Goal: Information Seeking & Learning: Find specific page/section

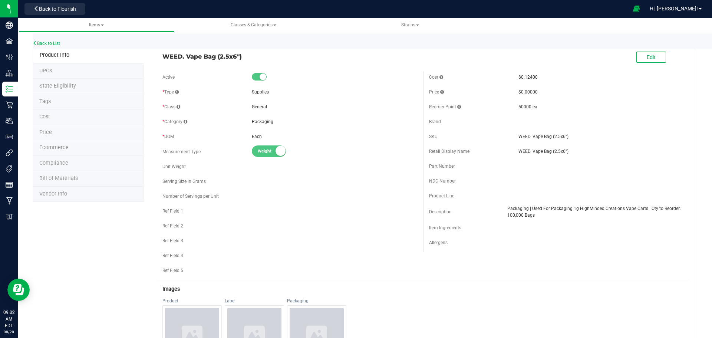
drag, startPoint x: 313, startPoint y: 187, endPoint x: 323, endPoint y: 182, distance: 11.8
click at [313, 187] on div "Active * Type Supplies * Class General * Category" at bounding box center [290, 176] width 267 height 208
click at [50, 43] on link "Back to List" at bounding box center [46, 43] width 27 height 5
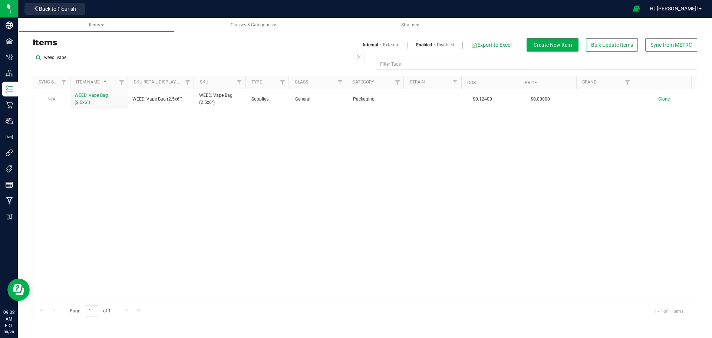
drag, startPoint x: 558, startPoint y: 160, endPoint x: 155, endPoint y: 122, distance: 405.0
click at [155, 121] on div "N/A WEED. Vape Bag (2.5x6") WEED. Vape Bag (2.5x6") WEED. Vape Bag (2.5x6") Sup…" at bounding box center [365, 195] width 664 height 213
click at [337, 165] on div "N/A WEED. Vape Bag (2.5x6") WEED. Vape Bag (2.5x6") WEED. Vape Bag (2.5x6") Sup…" at bounding box center [365, 195] width 664 height 213
drag, startPoint x: 524, startPoint y: 173, endPoint x: 274, endPoint y: 169, distance: 250.0
click at [274, 169] on div "N/A WEED. Vape Bag (2.5x6") WEED. Vape Bag (2.5x6") WEED. Vape Bag (2.5x6") Sup…" at bounding box center [365, 195] width 664 height 213
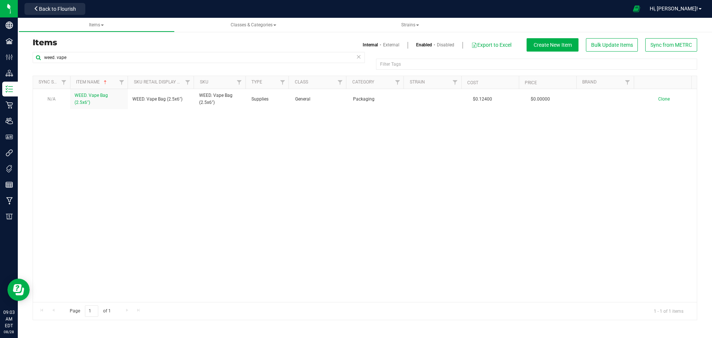
click at [283, 172] on div "N/A WEED. Vape Bag (2.5x6") WEED. Vape Bag (2.5x6") WEED. Vape Bag (2.5x6") Sup…" at bounding box center [365, 195] width 664 height 213
drag, startPoint x: 503, startPoint y: 175, endPoint x: 277, endPoint y: 175, distance: 225.8
click at [277, 177] on div "N/A WEED. Vape Bag (2.5x6") WEED. Vape Bag (2.5x6") WEED. Vape Bag (2.5x6") Sup…" at bounding box center [365, 195] width 664 height 213
click at [285, 186] on div "N/A WEED. Vape Bag (2.5x6") WEED. Vape Bag (2.5x6") WEED. Vape Bag (2.5x6") Sup…" at bounding box center [365, 195] width 664 height 213
drag, startPoint x: 504, startPoint y: 204, endPoint x: 316, endPoint y: 181, distance: 189.8
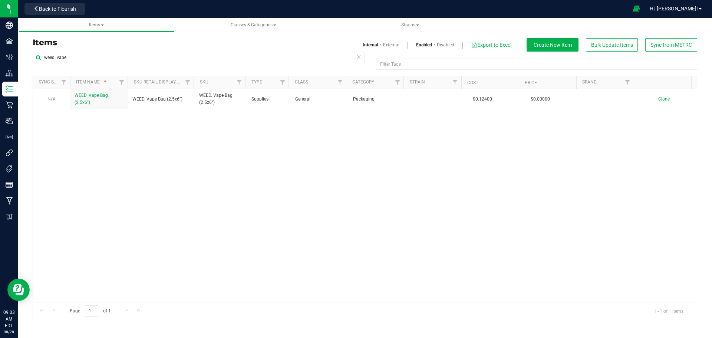
click at [316, 181] on div "N/A WEED. Vape Bag (2.5x6") WEED. Vape Bag (2.5x6") WEED. Vape Bag (2.5x6") Sup…" at bounding box center [365, 195] width 664 height 213
click at [282, 156] on div "N/A WEED. Vape Bag (2.5x6") WEED. Vape Bag (2.5x6") WEED. Vape Bag (2.5x6") Sup…" at bounding box center [365, 195] width 664 height 213
drag, startPoint x: 461, startPoint y: 163, endPoint x: 313, endPoint y: 163, distance: 148.7
click at [313, 163] on div "N/A WEED. Vape Bag (2.5x6") WEED. Vape Bag (2.5x6") WEED. Vape Bag (2.5x6") Sup…" at bounding box center [365, 195] width 664 height 213
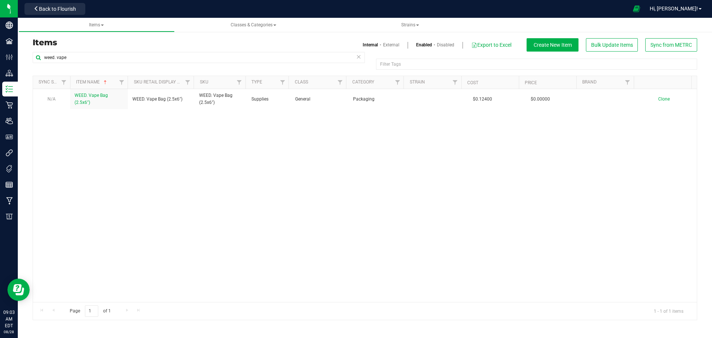
drag, startPoint x: 464, startPoint y: 165, endPoint x: 314, endPoint y: 167, distance: 149.1
click at [314, 167] on div "N/A WEED. Vape Bag (2.5x6") WEED. Vape Bag (2.5x6") WEED. Vape Bag (2.5x6") Sup…" at bounding box center [365, 195] width 664 height 213
click at [397, 161] on div "N/A WEED. Vape Bag (2.5x6") WEED. Vape Bag (2.5x6") WEED. Vape Bag (2.5x6") Sup…" at bounding box center [365, 195] width 664 height 213
drag, startPoint x: 442, startPoint y: 160, endPoint x: 272, endPoint y: 160, distance: 170.6
click at [271, 160] on div "N/A WEED. Vape Bag (2.5x6") WEED. Vape Bag (2.5x6") WEED. Vape Bag (2.5x6") Sup…" at bounding box center [365, 195] width 664 height 213
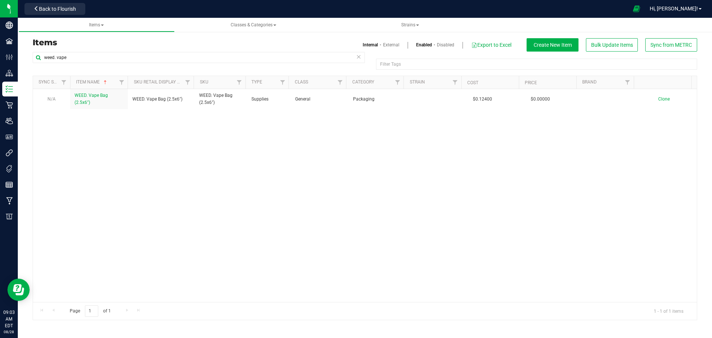
click at [411, 159] on div "N/A WEED. Vape Bag (2.5x6") WEED. Vape Bag (2.5x6") WEED. Vape Bag (2.5x6") Sup…" at bounding box center [365, 195] width 664 height 213
drag, startPoint x: 429, startPoint y: 159, endPoint x: 282, endPoint y: 155, distance: 146.9
click at [282, 155] on div "N/A WEED. Vape Bag (2.5x6") WEED. Vape Bag (2.5x6") WEED. Vape Bag (2.5x6") Sup…" at bounding box center [365, 195] width 664 height 213
click at [395, 155] on div "N/A WEED. Vape Bag (2.5x6") WEED. Vape Bag (2.5x6") WEED. Vape Bag (2.5x6") Sup…" at bounding box center [365, 195] width 664 height 213
drag, startPoint x: 449, startPoint y: 153, endPoint x: 294, endPoint y: 153, distance: 155.4
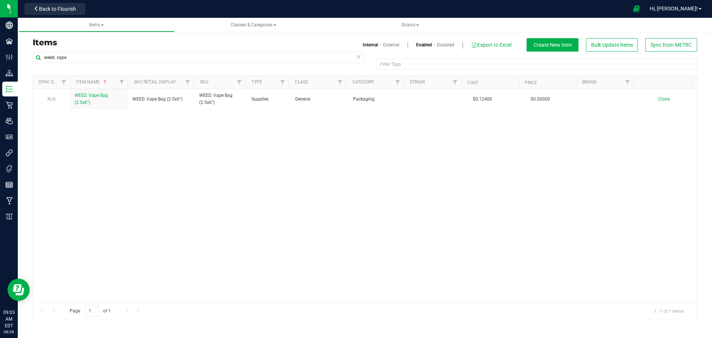
click at [294, 153] on div "N/A WEED. Vape Bag (2.5x6") WEED. Vape Bag (2.5x6") WEED. Vape Bag (2.5x6") Sup…" at bounding box center [365, 195] width 664 height 213
click at [295, 153] on div "N/A WEED. Vape Bag (2.5x6") WEED. Vape Bag (2.5x6") WEED. Vape Bag (2.5x6") Sup…" at bounding box center [365, 195] width 664 height 213
drag, startPoint x: 484, startPoint y: 159, endPoint x: 260, endPoint y: 166, distance: 223.4
click at [260, 166] on div "N/A WEED. Vape Bag (2.5x6") WEED. Vape Bag (2.5x6") WEED. Vape Bag (2.5x6") Sup…" at bounding box center [365, 195] width 664 height 213
click at [287, 165] on div "N/A WEED. Vape Bag (2.5x6") WEED. Vape Bag (2.5x6") WEED. Vape Bag (2.5x6") Sup…" at bounding box center [365, 195] width 664 height 213
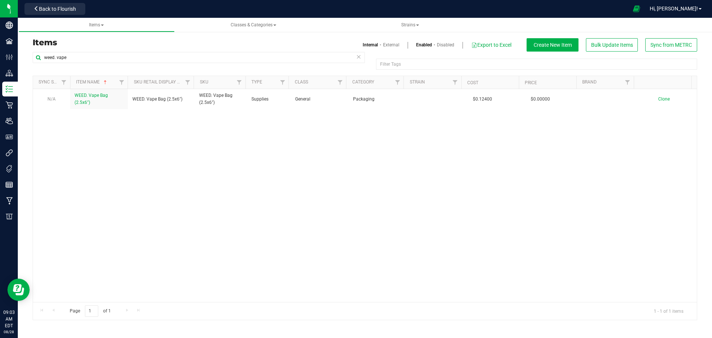
drag, startPoint x: 457, startPoint y: 167, endPoint x: 305, endPoint y: 167, distance: 152.0
click at [305, 167] on div "N/A WEED. Vape Bag (2.5x6") WEED. Vape Bag (2.5x6") WEED. Vape Bag (2.5x6") Sup…" at bounding box center [365, 195] width 664 height 213
click at [312, 165] on div "N/A WEED. Vape Bag (2.5x6") WEED. Vape Bag (2.5x6") WEED. Vape Bag (2.5x6") Sup…" at bounding box center [365, 195] width 664 height 213
drag, startPoint x: 482, startPoint y: 177, endPoint x: 294, endPoint y: 174, distance: 188.4
click at [294, 174] on div "N/A WEED. Vape Bag (2.5x6") WEED. Vape Bag (2.5x6") WEED. Vape Bag (2.5x6") Sup…" at bounding box center [365, 195] width 664 height 213
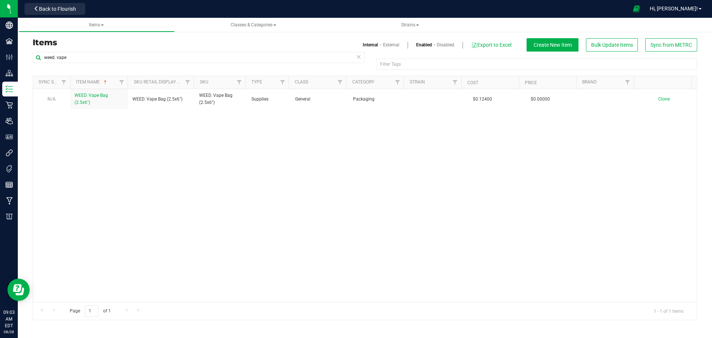
click at [296, 172] on div "N/A WEED. Vape Bag (2.5x6") WEED. Vape Bag (2.5x6") WEED. Vape Bag (2.5x6") Sup…" at bounding box center [365, 195] width 664 height 213
drag, startPoint x: 538, startPoint y: 174, endPoint x: 326, endPoint y: 170, distance: 211.4
click at [326, 170] on div "N/A WEED. Vape Bag (2.5x6") WEED. Vape Bag (2.5x6") WEED. Vape Bag (2.5x6") Sup…" at bounding box center [365, 195] width 664 height 213
drag, startPoint x: 429, startPoint y: 170, endPoint x: 329, endPoint y: 170, distance: 100.5
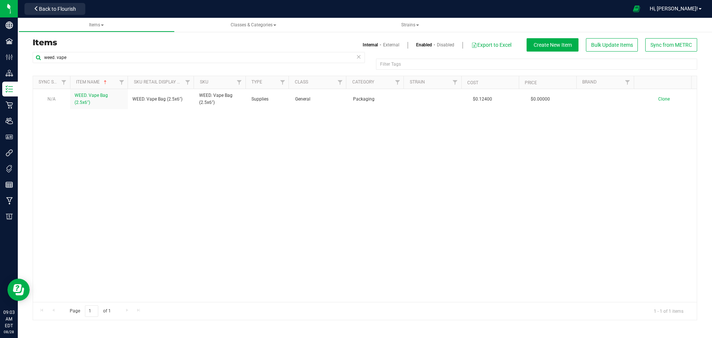
click at [329, 170] on div "N/A WEED. Vape Bag (2.5x6") WEED. Vape Bag (2.5x6") WEED. Vape Bag (2.5x6") Sup…" at bounding box center [365, 195] width 664 height 213
drag, startPoint x: 299, startPoint y: 159, endPoint x: 231, endPoint y: 148, distance: 68.7
click at [233, 149] on div "N/A WEED. Vape Bag (2.5x6") WEED. Vape Bag (2.5x6") WEED. Vape Bag (2.5x6") Sup…" at bounding box center [365, 195] width 664 height 213
click at [275, 154] on div "N/A WEED. Vape Bag (2.5x6") WEED. Vape Bag (2.5x6") WEED. Vape Bag (2.5x6") Sup…" at bounding box center [365, 195] width 664 height 213
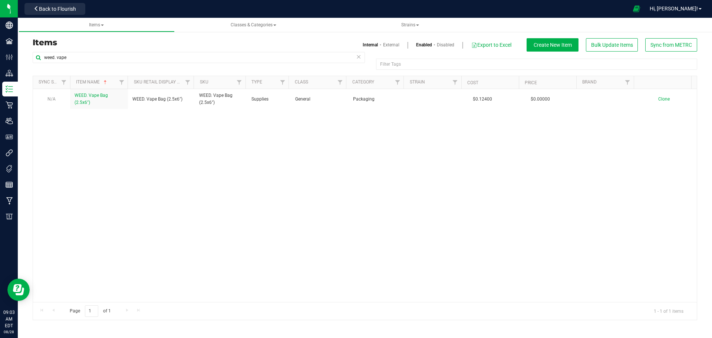
drag, startPoint x: 406, startPoint y: 162, endPoint x: 263, endPoint y: 164, distance: 143.5
click at [263, 164] on div "N/A WEED. Vape Bag (2.5x6") WEED. Vape Bag (2.5x6") WEED. Vape Bag (2.5x6") Sup…" at bounding box center [365, 195] width 664 height 213
drag, startPoint x: 297, startPoint y: 164, endPoint x: 385, endPoint y: 156, distance: 88.3
click at [298, 164] on div "N/A WEED. Vape Bag (2.5x6") WEED. Vape Bag (2.5x6") WEED. Vape Bag (2.5x6") Sup…" at bounding box center [365, 195] width 664 height 213
click at [398, 145] on div "N/A WEED. Vape Bag (2.5x6") WEED. Vape Bag (2.5x6") WEED. Vape Bag (2.5x6") Sup…" at bounding box center [365, 195] width 664 height 213
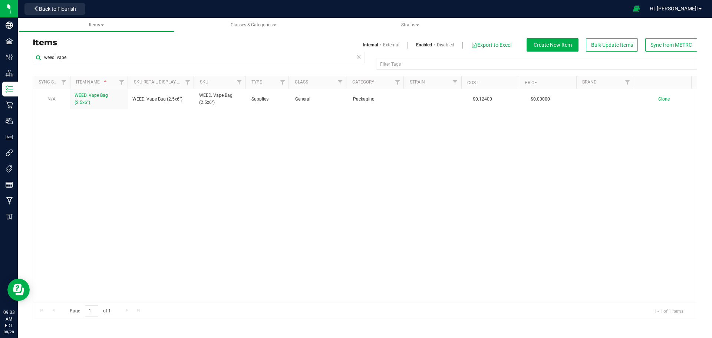
drag, startPoint x: 395, startPoint y: 142, endPoint x: 288, endPoint y: 142, distance: 106.4
click at [288, 142] on div "N/A WEED. Vape Bag (2.5x6") WEED. Vape Bag (2.5x6") WEED. Vape Bag (2.5x6") Sup…" at bounding box center [365, 195] width 664 height 213
click at [297, 143] on div "N/A WEED. Vape Bag (2.5x6") WEED. Vape Bag (2.5x6") WEED. Vape Bag (2.5x6") Sup…" at bounding box center [365, 195] width 664 height 213
drag, startPoint x: 426, startPoint y: 139, endPoint x: 276, endPoint y: 146, distance: 149.7
click at [276, 146] on div "N/A WEED. Vape Bag (2.5x6") WEED. Vape Bag (2.5x6") WEED. Vape Bag (2.5x6") Sup…" at bounding box center [365, 195] width 664 height 213
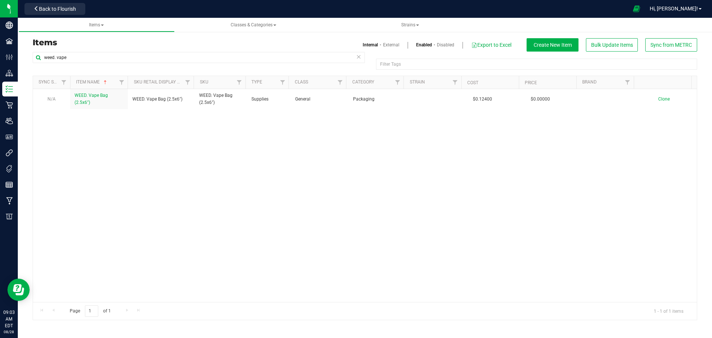
click at [280, 146] on div "N/A WEED. Vape Bag (2.5x6") WEED. Vape Bag (2.5x6") WEED. Vape Bag (2.5x6") Sup…" at bounding box center [365, 195] width 664 height 213
drag, startPoint x: 312, startPoint y: 154, endPoint x: 296, endPoint y: 155, distance: 16.0
click at [296, 155] on div "N/A WEED. Vape Bag (2.5x6") WEED. Vape Bag (2.5x6") WEED. Vape Bag (2.5x6") Sup…" at bounding box center [365, 195] width 664 height 213
click at [324, 159] on div "N/A WEED. Vape Bag (2.5x6") WEED. Vape Bag (2.5x6") WEED. Vape Bag (2.5x6") Sup…" at bounding box center [365, 195] width 664 height 213
drag, startPoint x: 431, startPoint y: 155, endPoint x: 327, endPoint y: 158, distance: 104.3
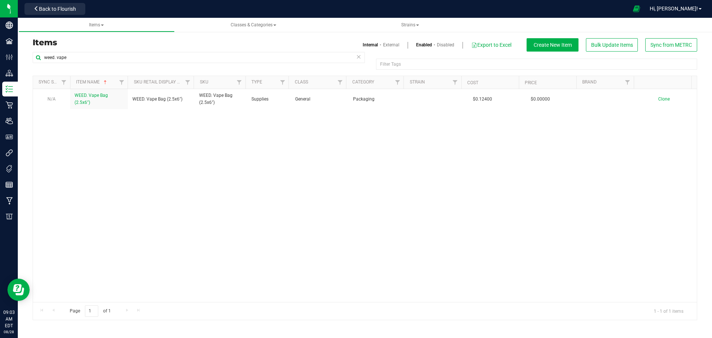
click at [327, 158] on div "N/A WEED. Vape Bag (2.5x6") WEED. Vape Bag (2.5x6") WEED. Vape Bag (2.5x6") Sup…" at bounding box center [365, 195] width 664 height 213
click at [324, 163] on div "N/A WEED. Vape Bag (2.5x6") WEED. Vape Bag (2.5x6") WEED. Vape Bag (2.5x6") Sup…" at bounding box center [365, 195] width 664 height 213
click at [324, 162] on div "N/A WEED. Vape Bag (2.5x6") WEED. Vape Bag (2.5x6") WEED. Vape Bag (2.5x6") Sup…" at bounding box center [365, 195] width 664 height 213
click at [156, 214] on div "N/A WEED. Vape Bag (2.5x6") WEED. Vape Bag (2.5x6") WEED. Vape Bag (2.5x6") Sup…" at bounding box center [365, 195] width 664 height 213
drag, startPoint x: 168, startPoint y: 136, endPoint x: 171, endPoint y: 141, distance: 5.2
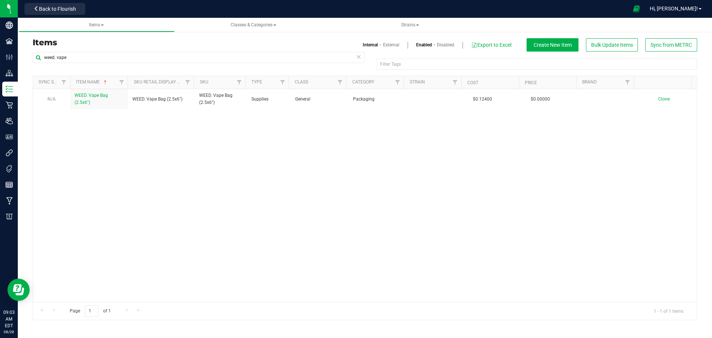
click at [168, 136] on div "N/A WEED. Vape Bag (2.5x6") WEED. Vape Bag (2.5x6") WEED. Vape Bag (2.5x6") Sup…" at bounding box center [365, 195] width 664 height 213
click at [338, 208] on div "N/A WEED. Vape Bag (2.5x6") WEED. Vape Bag (2.5x6") WEED. Vape Bag (2.5x6") Sup…" at bounding box center [365, 195] width 664 height 213
drag, startPoint x: 503, startPoint y: 175, endPoint x: 144, endPoint y: 111, distance: 364.8
click at [146, 108] on div "N/A WEED. Vape Bag (2.5x6") WEED. Vape Bag (2.5x6") WEED. Vape Bag (2.5x6") Sup…" at bounding box center [365, 195] width 664 height 213
click at [167, 149] on div "N/A WEED. Vape Bag (2.5x6") WEED. Vape Bag (2.5x6") WEED. Vape Bag (2.5x6") Sup…" at bounding box center [365, 195] width 664 height 213
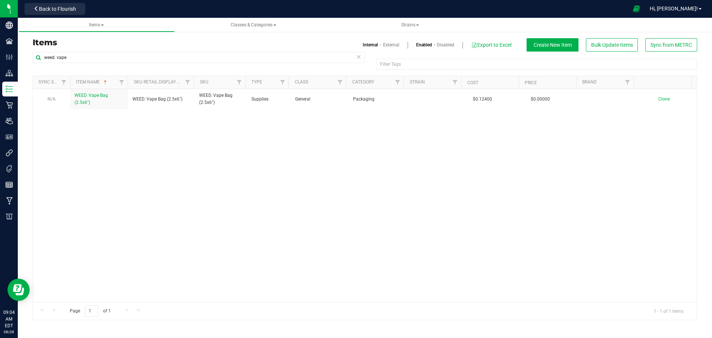
drag, startPoint x: 494, startPoint y: 186, endPoint x: 312, endPoint y: 160, distance: 183.2
click at [310, 161] on div "N/A WEED. Vape Bag (2.5x6") WEED. Vape Bag (2.5x6") WEED. Vape Bag (2.5x6") Sup…" at bounding box center [365, 195] width 664 height 213
click at [430, 151] on div "N/A WEED. Vape Bag (2.5x6") WEED. Vape Bag (2.5x6") WEED. Vape Bag (2.5x6") Sup…" at bounding box center [365, 195] width 664 height 213
click at [421, 179] on div "N/A WEED. Vape Bag (2.5x6") WEED. Vape Bag (2.5x6") WEED. Vape Bag (2.5x6") Sup…" at bounding box center [365, 195] width 664 height 213
drag, startPoint x: 459, startPoint y: 172, endPoint x: 321, endPoint y: 148, distance: 140.0
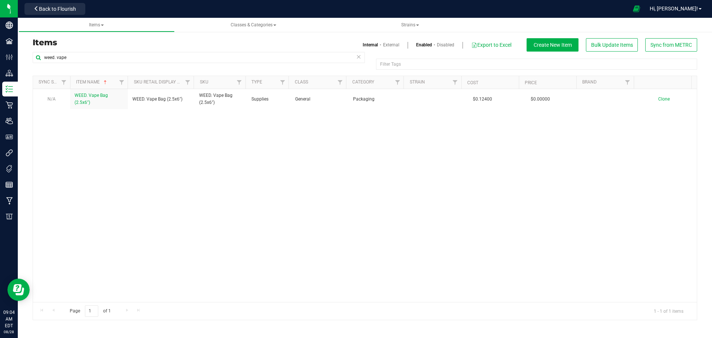
click at [321, 148] on div "N/A WEED. Vape Bag (2.5x6") WEED. Vape Bag (2.5x6") WEED. Vape Bag (2.5x6") Sup…" at bounding box center [365, 195] width 664 height 213
click at [431, 167] on div "N/A WEED. Vape Bag (2.5x6") WEED. Vape Bag (2.5x6") WEED. Vape Bag (2.5x6") Sup…" at bounding box center [365, 195] width 664 height 213
drag, startPoint x: 422, startPoint y: 162, endPoint x: 312, endPoint y: 152, distance: 110.6
click at [312, 152] on div "N/A WEED. Vape Bag (2.5x6") WEED. Vape Bag (2.5x6") WEED. Vape Bag (2.5x6") Sup…" at bounding box center [365, 195] width 664 height 213
click at [403, 163] on div "N/A WEED. Vape Bag (2.5x6") WEED. Vape Bag (2.5x6") WEED. Vape Bag (2.5x6") Sup…" at bounding box center [365, 195] width 664 height 213
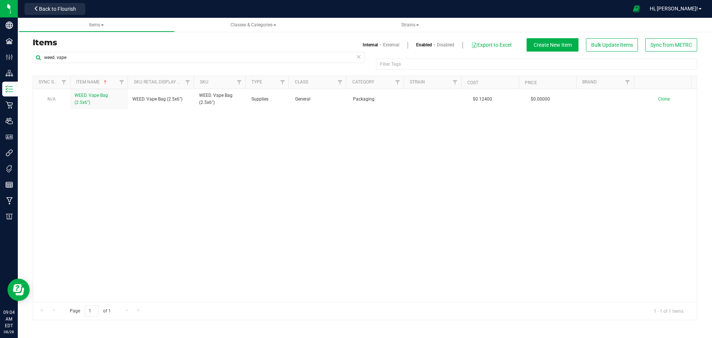
drag, startPoint x: 433, startPoint y: 167, endPoint x: 322, endPoint y: 158, distance: 111.3
click at [322, 158] on div "N/A WEED. Vape Bag (2.5x6") WEED. Vape Bag (2.5x6") WEED. Vape Bag (2.5x6") Sup…" at bounding box center [365, 195] width 664 height 213
click at [419, 163] on div "N/A WEED. Vape Bag (2.5x6") WEED. Vape Bag (2.5x6") WEED. Vape Bag (2.5x6") Sup…" at bounding box center [365, 195] width 664 height 213
drag, startPoint x: 395, startPoint y: 167, endPoint x: 303, endPoint y: 160, distance: 92.6
click at [303, 160] on div "N/A WEED. Vape Bag (2.5x6") WEED. Vape Bag (2.5x6") WEED. Vape Bag (2.5x6") Sup…" at bounding box center [365, 195] width 664 height 213
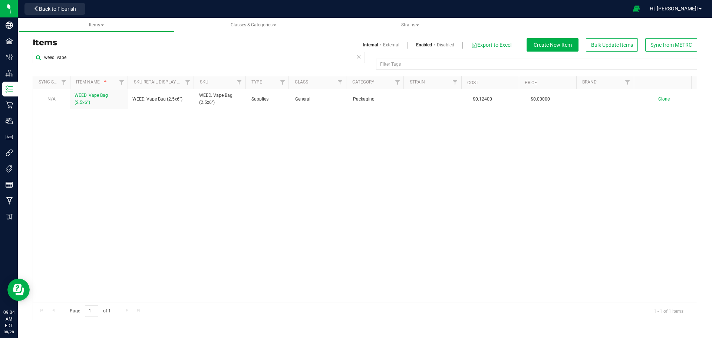
click at [295, 151] on div "N/A WEED. Vape Bag (2.5x6") WEED. Vape Bag (2.5x6") WEED. Vape Bag (2.5x6") Sup…" at bounding box center [365, 195] width 664 height 213
drag, startPoint x: 403, startPoint y: 151, endPoint x: 298, endPoint y: 150, distance: 105.0
click at [298, 150] on div "N/A WEED. Vape Bag (2.5x6") WEED. Vape Bag (2.5x6") WEED. Vape Bag (2.5x6") Sup…" at bounding box center [365, 195] width 664 height 213
click at [407, 149] on div "N/A WEED. Vape Bag (2.5x6") WEED. Vape Bag (2.5x6") WEED. Vape Bag (2.5x6") Sup…" at bounding box center [365, 195] width 664 height 213
drag, startPoint x: 382, startPoint y: 159, endPoint x: 309, endPoint y: 150, distance: 73.2
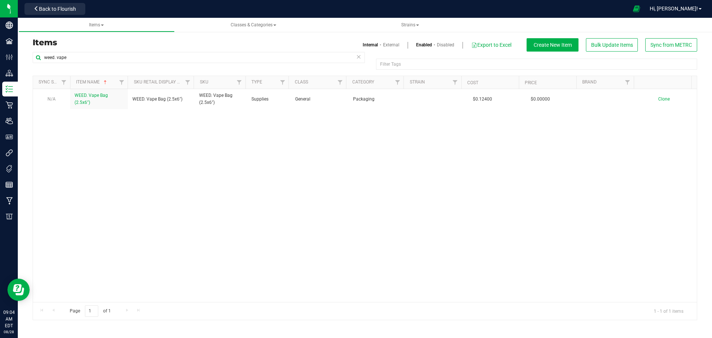
click at [309, 150] on div "N/A WEED. Vape Bag (2.5x6") WEED. Vape Bag (2.5x6") WEED. Vape Bag (2.5x6") Sup…" at bounding box center [365, 195] width 664 height 213
click at [304, 148] on div "N/A WEED. Vape Bag (2.5x6") WEED. Vape Bag (2.5x6") WEED. Vape Bag (2.5x6") Sup…" at bounding box center [365, 195] width 664 height 213
click at [432, 151] on div "N/A WEED. Vape Bag (2.5x6") WEED. Vape Bag (2.5x6") WEED. Vape Bag (2.5x6") Sup…" at bounding box center [365, 195] width 664 height 213
drag, startPoint x: 440, startPoint y: 159, endPoint x: 324, endPoint y: 151, distance: 115.9
click at [324, 151] on div "N/A WEED. Vape Bag (2.5x6") WEED. Vape Bag (2.5x6") WEED. Vape Bag (2.5x6") Sup…" at bounding box center [365, 195] width 664 height 213
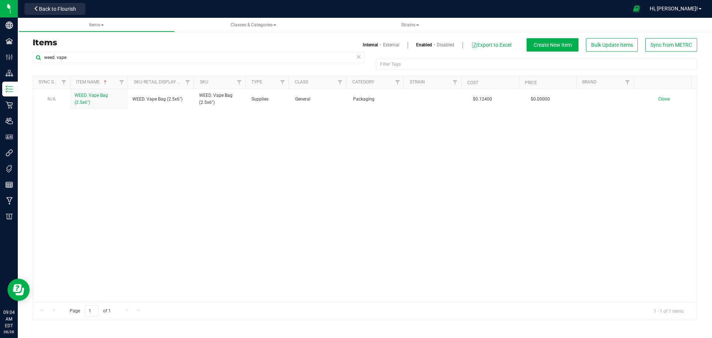
drag, startPoint x: 325, startPoint y: 151, endPoint x: 373, endPoint y: 151, distance: 48.2
click at [326, 151] on div "N/A WEED. Vape Bag (2.5x6") WEED. Vape Bag (2.5x6") WEED. Vape Bag (2.5x6") Sup…" at bounding box center [365, 195] width 664 height 213
click at [409, 152] on div "N/A WEED. Vape Bag (2.5x6") WEED. Vape Bag (2.5x6") WEED. Vape Bag (2.5x6") Sup…" at bounding box center [365, 195] width 664 height 213
drag, startPoint x: 407, startPoint y: 167, endPoint x: 284, endPoint y: 162, distance: 122.5
click at [284, 162] on div "N/A WEED. Vape Bag (2.5x6") WEED. Vape Bag (2.5x6") WEED. Vape Bag (2.5x6") Sup…" at bounding box center [365, 195] width 664 height 213
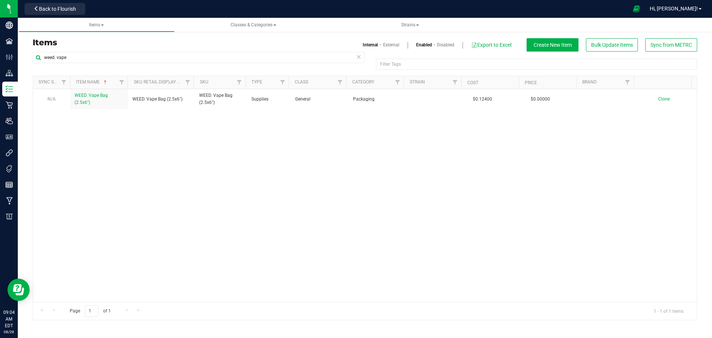
click at [392, 165] on div "N/A WEED. Vape Bag (2.5x6") WEED. Vape Bag (2.5x6") WEED. Vape Bag (2.5x6") Sup…" at bounding box center [365, 195] width 664 height 213
drag, startPoint x: 314, startPoint y: 167, endPoint x: 236, endPoint y: 163, distance: 77.6
click at [236, 163] on div "N/A WEED. Vape Bag (2.5x6") WEED. Vape Bag (2.5x6") WEED. Vape Bag (2.5x6") Sup…" at bounding box center [365, 195] width 664 height 213
click at [382, 165] on div "N/A WEED. Vape Bag (2.5x6") WEED. Vape Bag (2.5x6") WEED. Vape Bag (2.5x6") Sup…" at bounding box center [365, 195] width 664 height 213
drag, startPoint x: 425, startPoint y: 165, endPoint x: 279, endPoint y: 164, distance: 146.5
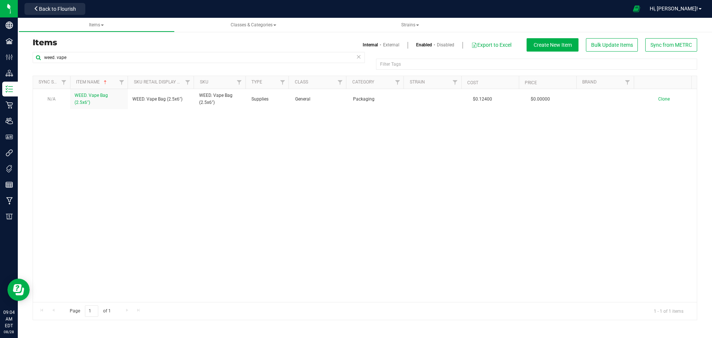
click at [279, 164] on div "N/A WEED. Vape Bag (2.5x6") WEED. Vape Bag (2.5x6") WEED. Vape Bag (2.5x6") Sup…" at bounding box center [365, 195] width 664 height 213
click at [414, 167] on div "N/A WEED. Vape Bag (2.5x6") WEED. Vape Bag (2.5x6") WEED. Vape Bag (2.5x6") Sup…" at bounding box center [365, 195] width 664 height 213
drag, startPoint x: 423, startPoint y: 158, endPoint x: 302, endPoint y: 158, distance: 120.9
click at [302, 158] on div "N/A WEED. Vape Bag (2.5x6") WEED. Vape Bag (2.5x6") WEED. Vape Bag (2.5x6") Sup…" at bounding box center [365, 195] width 664 height 213
drag, startPoint x: 312, startPoint y: 153, endPoint x: 319, endPoint y: 150, distance: 8.3
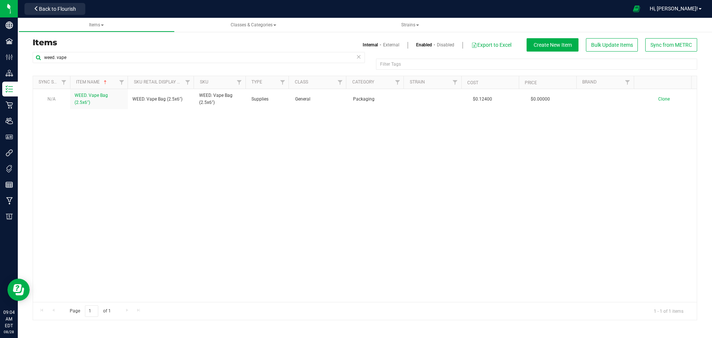
click at [312, 153] on div "N/A WEED. Vape Bag (2.5x6") WEED. Vape Bag (2.5x6") WEED. Vape Bag (2.5x6") Sup…" at bounding box center [365, 195] width 664 height 213
click at [423, 151] on div "N/A WEED. Vape Bag (2.5x6") WEED. Vape Bag (2.5x6") WEED. Vape Bag (2.5x6") Sup…" at bounding box center [365, 195] width 664 height 213
drag, startPoint x: 380, startPoint y: 155, endPoint x: 300, endPoint y: 155, distance: 80.1
click at [300, 155] on div "N/A WEED. Vape Bag (2.5x6") WEED. Vape Bag (2.5x6") WEED. Vape Bag (2.5x6") Sup…" at bounding box center [365, 195] width 664 height 213
click at [417, 157] on div "N/A WEED. Vape Bag (2.5x6") WEED. Vape Bag (2.5x6") WEED. Vape Bag (2.5x6") Sup…" at bounding box center [365, 195] width 664 height 213
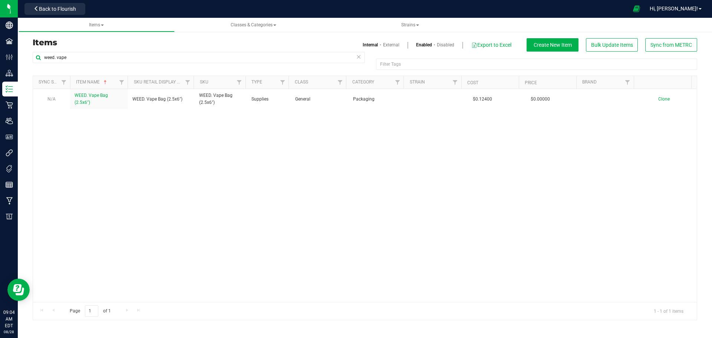
drag, startPoint x: 425, startPoint y: 161, endPoint x: 315, endPoint y: 161, distance: 110.5
click at [315, 161] on div "N/A WEED. Vape Bag (2.5x6") WEED. Vape Bag (2.5x6") WEED. Vape Bag (2.5x6") Sup…" at bounding box center [365, 195] width 664 height 213
click at [414, 161] on div "N/A WEED. Vape Bag (2.5x6") WEED. Vape Bag (2.5x6") WEED. Vape Bag (2.5x6") Sup…" at bounding box center [365, 195] width 664 height 213
drag, startPoint x: 414, startPoint y: 170, endPoint x: 316, endPoint y: 167, distance: 98.3
click at [316, 167] on div "N/A WEED. Vape Bag (2.5x6") WEED. Vape Bag (2.5x6") WEED. Vape Bag (2.5x6") Sup…" at bounding box center [365, 195] width 664 height 213
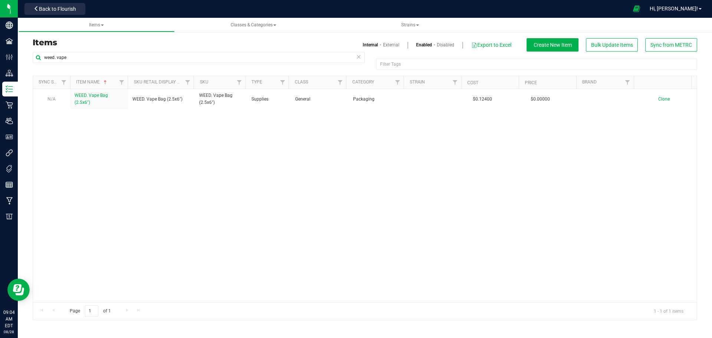
click at [416, 157] on div "N/A WEED. Vape Bag (2.5x6") WEED. Vape Bag (2.5x6") WEED. Vape Bag (2.5x6") Sup…" at bounding box center [365, 195] width 664 height 213
drag, startPoint x: 385, startPoint y: 159, endPoint x: 303, endPoint y: 156, distance: 81.3
click at [303, 156] on div "N/A WEED. Vape Bag (2.5x6") WEED. Vape Bag (2.5x6") WEED. Vape Bag (2.5x6") Sup…" at bounding box center [365, 195] width 664 height 213
click at [304, 156] on div "N/A WEED. Vape Bag (2.5x6") WEED. Vape Bag (2.5x6") WEED. Vape Bag (2.5x6") Sup…" at bounding box center [365, 195] width 664 height 213
click at [131, 173] on div "N/A WEED. Vape Bag (2.5x6") WEED. Vape Bag (2.5x6") WEED. Vape Bag (2.5x6") Sup…" at bounding box center [365, 195] width 664 height 213
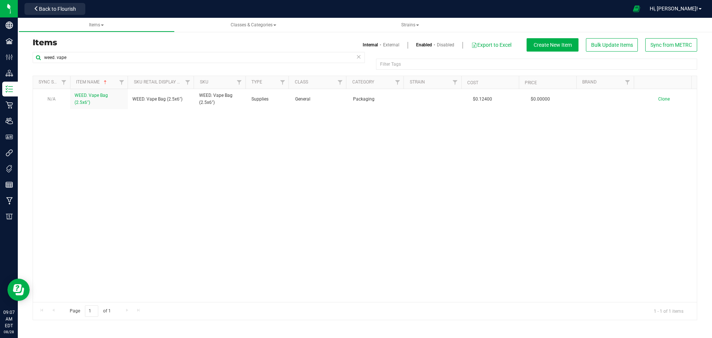
click at [131, 173] on div "N/A WEED. Vape Bag (2.5x6") WEED. Vape Bag (2.5x6") WEED. Vape Bag (2.5x6") Sup…" at bounding box center [365, 195] width 664 height 213
click at [135, 176] on div "N/A WEED. Vape Bag (2.5x6") WEED. Vape Bag (2.5x6") WEED. Vape Bag (2.5x6") Sup…" at bounding box center [365, 195] width 664 height 213
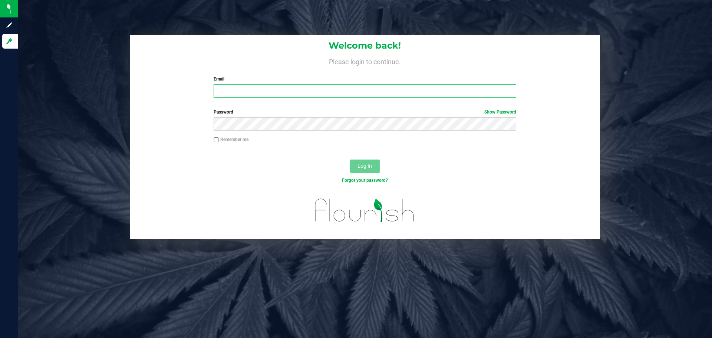
type input "[PERSON_NAME][EMAIL_ADDRESS][PERSON_NAME][DOMAIN_NAME]"
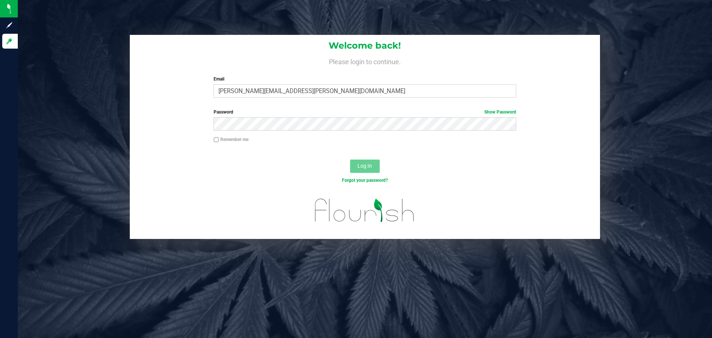
click at [376, 165] on button "Log In" at bounding box center [365, 165] width 30 height 13
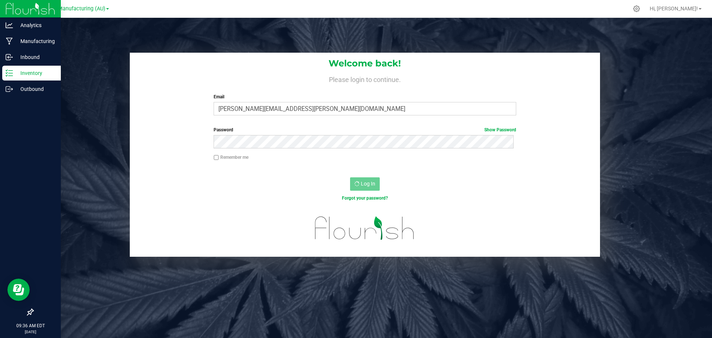
click at [13, 72] on p "Inventory" at bounding box center [35, 73] width 45 height 9
click at [32, 42] on p "Manufacturing" at bounding box center [35, 41] width 45 height 9
click at [7, 73] on icon at bounding box center [6, 72] width 1 height 1
click at [10, 72] on icon at bounding box center [9, 72] width 7 height 7
click at [28, 43] on p "Manufacturing" at bounding box center [35, 41] width 45 height 9
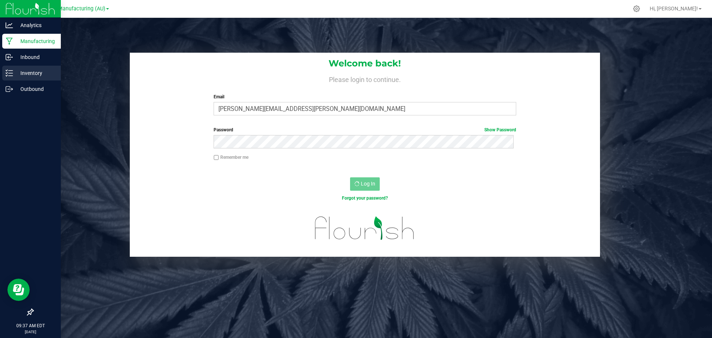
click at [24, 71] on p "Inventory" at bounding box center [35, 73] width 45 height 9
click at [11, 70] on icon at bounding box center [9, 72] width 7 height 7
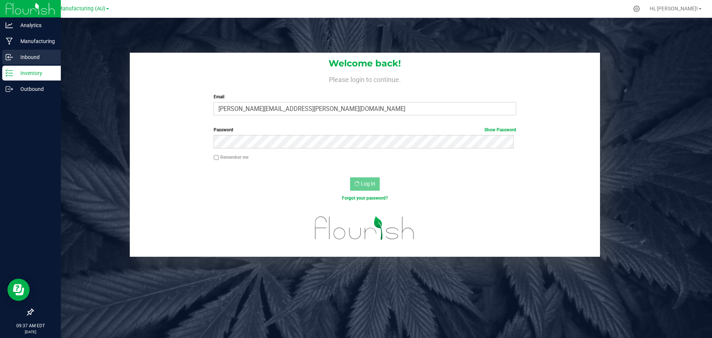
click at [30, 57] on p "Inbound" at bounding box center [35, 57] width 45 height 9
click at [20, 72] on p "Inventory" at bounding box center [35, 73] width 45 height 9
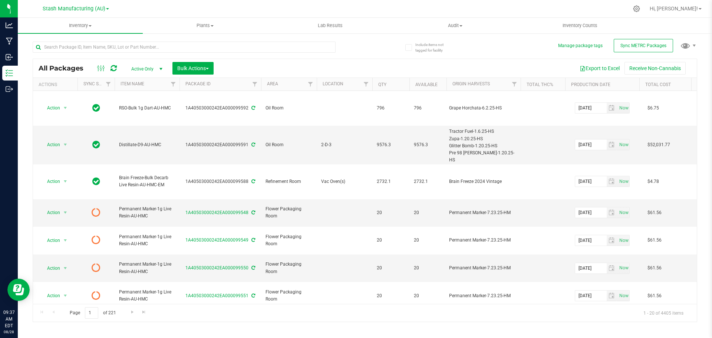
click at [369, 52] on div "All Packages Active Only Active Only Lab Samples Locked All External Internal B…" at bounding box center [365, 177] width 665 height 287
click at [376, 51] on div "All Packages Active Only Active Only Lab Samples Locked All External Internal B…" at bounding box center [365, 177] width 665 height 287
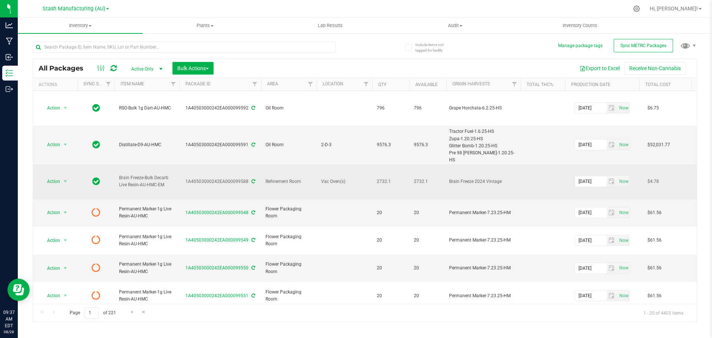
drag, startPoint x: 115, startPoint y: 159, endPoint x: 168, endPoint y: 168, distance: 53.4
click at [168, 168] on td "Brain Freeze-Bulk Decarb Live Resin-AU-HMC-EM" at bounding box center [147, 181] width 65 height 35
click at [168, 174] on span "Brain Freeze-Bulk Decarb Live Resin-AU-HMC-EM" at bounding box center [147, 181] width 56 height 14
drag, startPoint x: 168, startPoint y: 168, endPoint x: 115, endPoint y: 161, distance: 53.5
click at [115, 164] on td "Brain Freeze-Bulk Decarb Live Resin-AU-HMC-EM" at bounding box center [147, 181] width 65 height 35
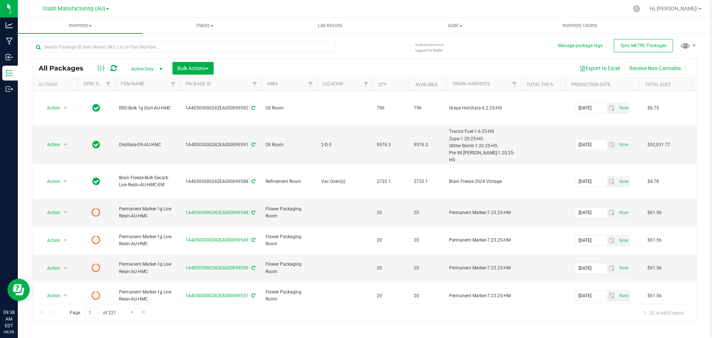
click at [374, 47] on div "All Packages Active Only Active Only Lab Samples Locked All External Internal B…" at bounding box center [365, 177] width 665 height 287
click at [119, 45] on input "text" at bounding box center [184, 47] width 303 height 11
click at [86, 26] on span "Inventory" at bounding box center [80, 25] width 125 height 7
click at [48, 51] on span "All inventory" at bounding box center [43, 53] width 50 height 6
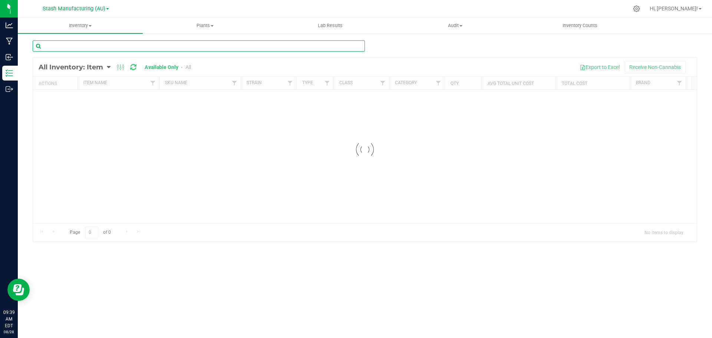
click at [169, 47] on input "text" at bounding box center [199, 45] width 332 height 11
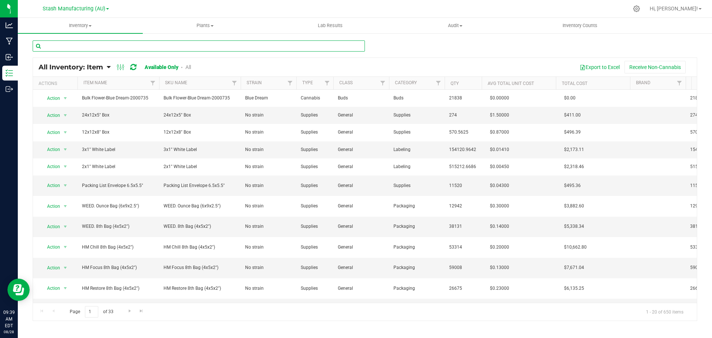
click at [161, 46] on input "text" at bounding box center [199, 45] width 332 height 11
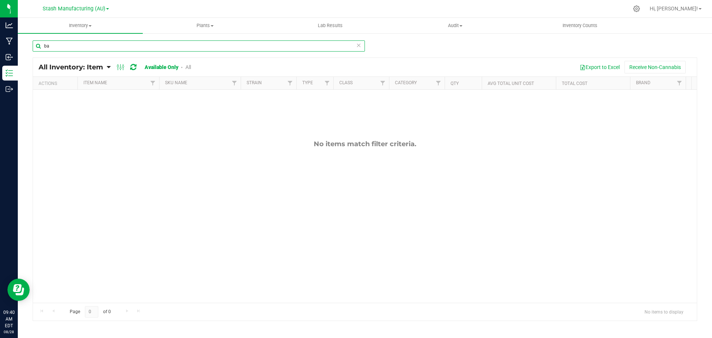
type input "b"
type input "strap"
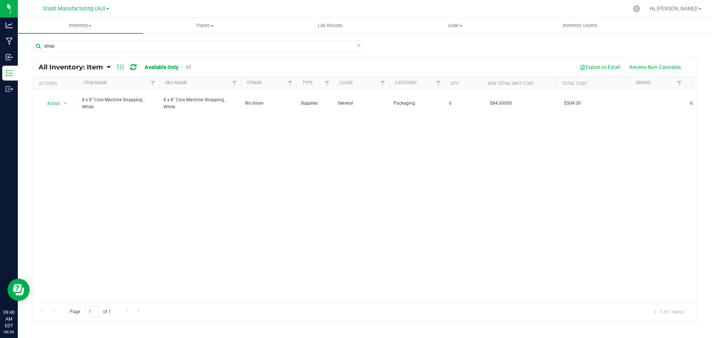
drag, startPoint x: 211, startPoint y: 187, endPoint x: 205, endPoint y: 176, distance: 11.9
click at [211, 186] on div "Action Action Adjust qty Edit lots/costs Global inventory Locate inventory Prin…" at bounding box center [365, 196] width 664 height 213
click at [201, 181] on div "Action Action Adjust qty Edit lots/costs Global inventory Locate inventory Prin…" at bounding box center [365, 196] width 664 height 213
drag, startPoint x: 169, startPoint y: 214, endPoint x: 167, endPoint y: 208, distance: 5.8
click at [169, 213] on div "Action Action Adjust qty Edit lots/costs Global inventory Locate inventory Prin…" at bounding box center [365, 196] width 664 height 213
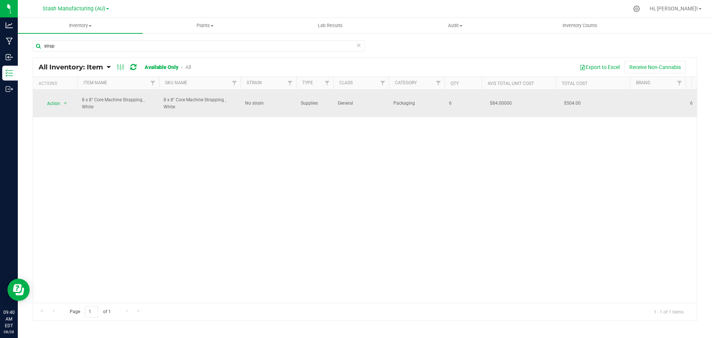
click at [73, 103] on div "Action Action Adjust qty Edit lots/costs Global inventory Locate inventory Prin…" at bounding box center [55, 103] width 36 height 10
click at [58, 104] on span "Action" at bounding box center [50, 103] width 20 height 10
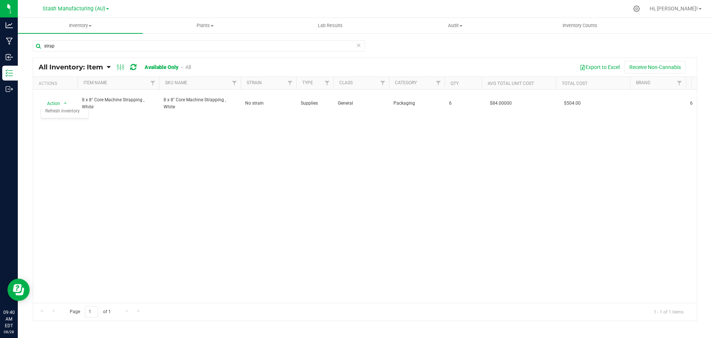
click at [238, 173] on div "Action Action Adjust qty Edit lots/costs Global inventory Locate inventory Prin…" at bounding box center [365, 196] width 664 height 213
click at [250, 186] on div "Action Action Adjust qty Edit lots/costs Global inventory Locate inventory Prin…" at bounding box center [365, 196] width 664 height 213
click at [273, 151] on div "Action Action Adjust qty Edit lots/costs Global inventory Locate inventory Prin…" at bounding box center [365, 196] width 664 height 213
